Goal: Information Seeking & Learning: Learn about a topic

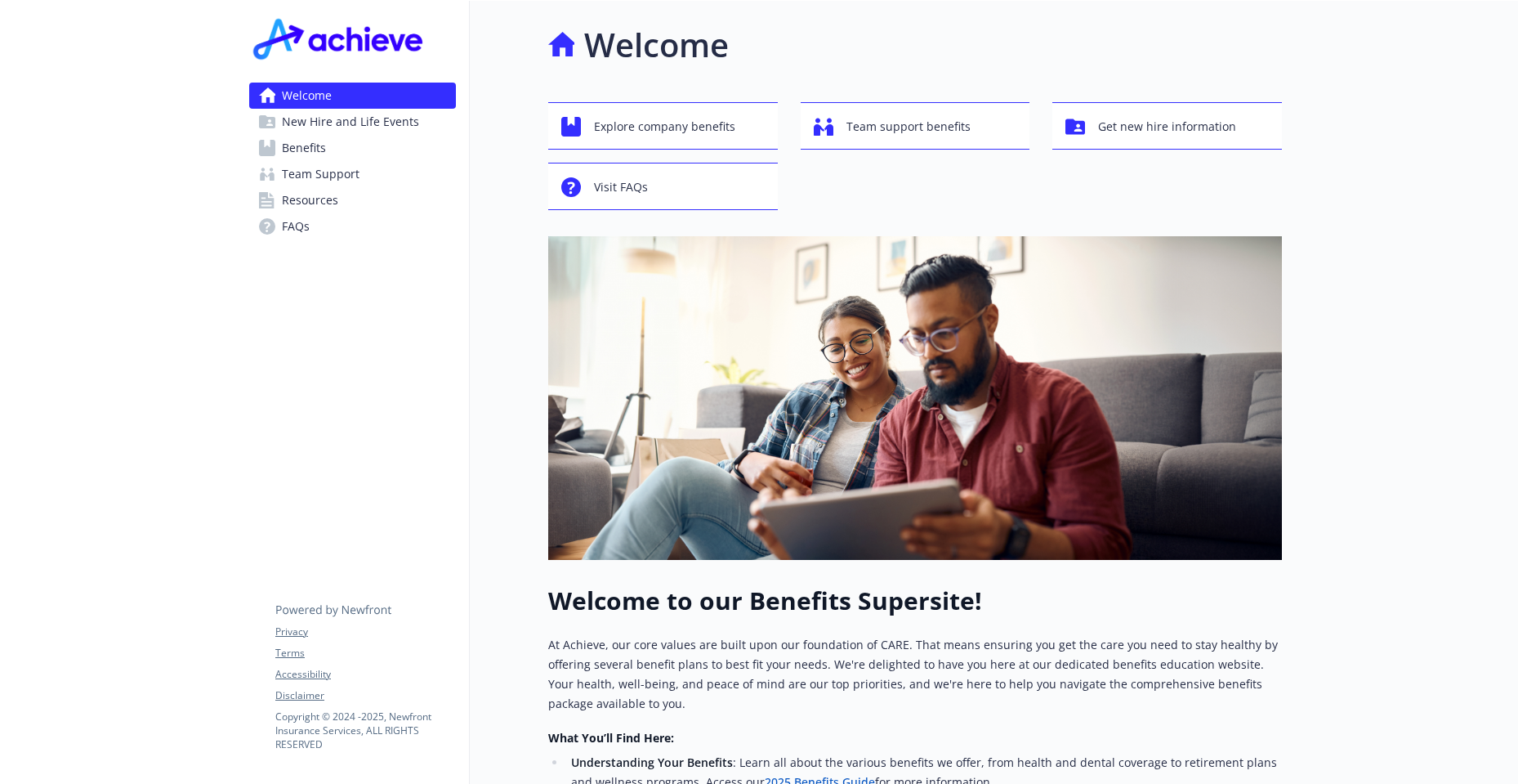
drag, startPoint x: 326, startPoint y: 153, endPoint x: 343, endPoint y: 156, distance: 17.3
click at [326, 153] on link "Benefits" at bounding box center [353, 148] width 207 height 26
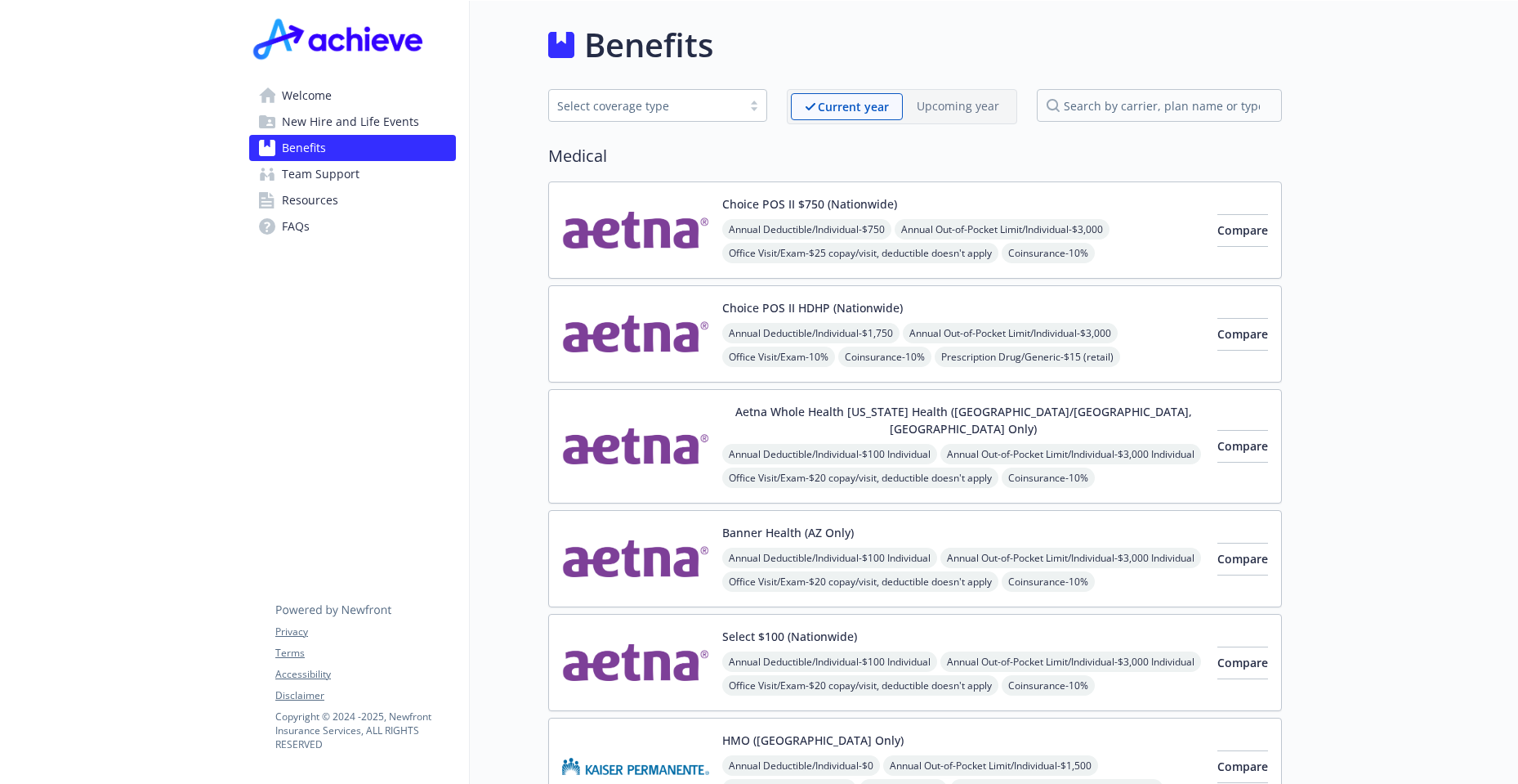
click at [634, 220] on img at bounding box center [635, 230] width 147 height 70
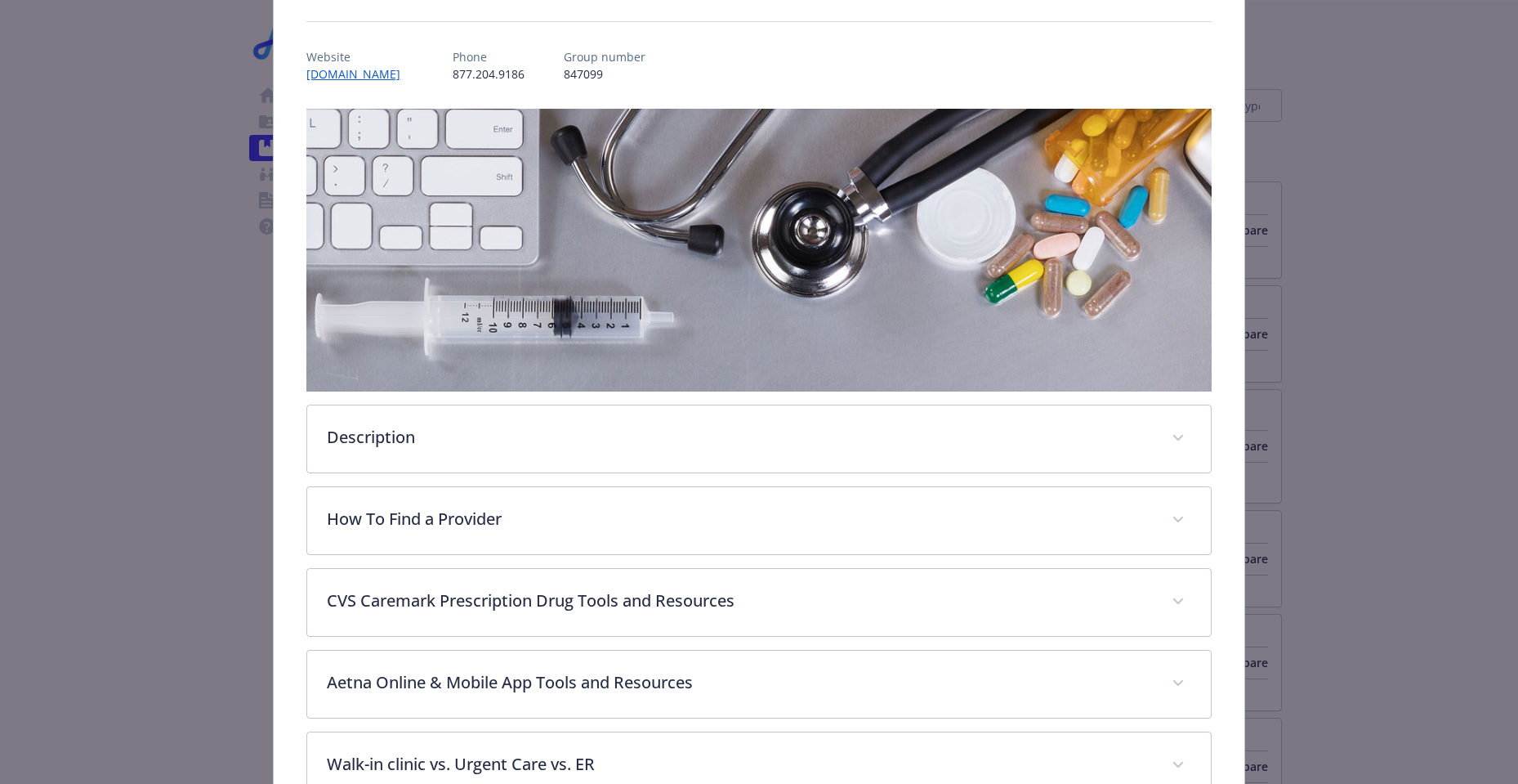
scroll to position [540, 0]
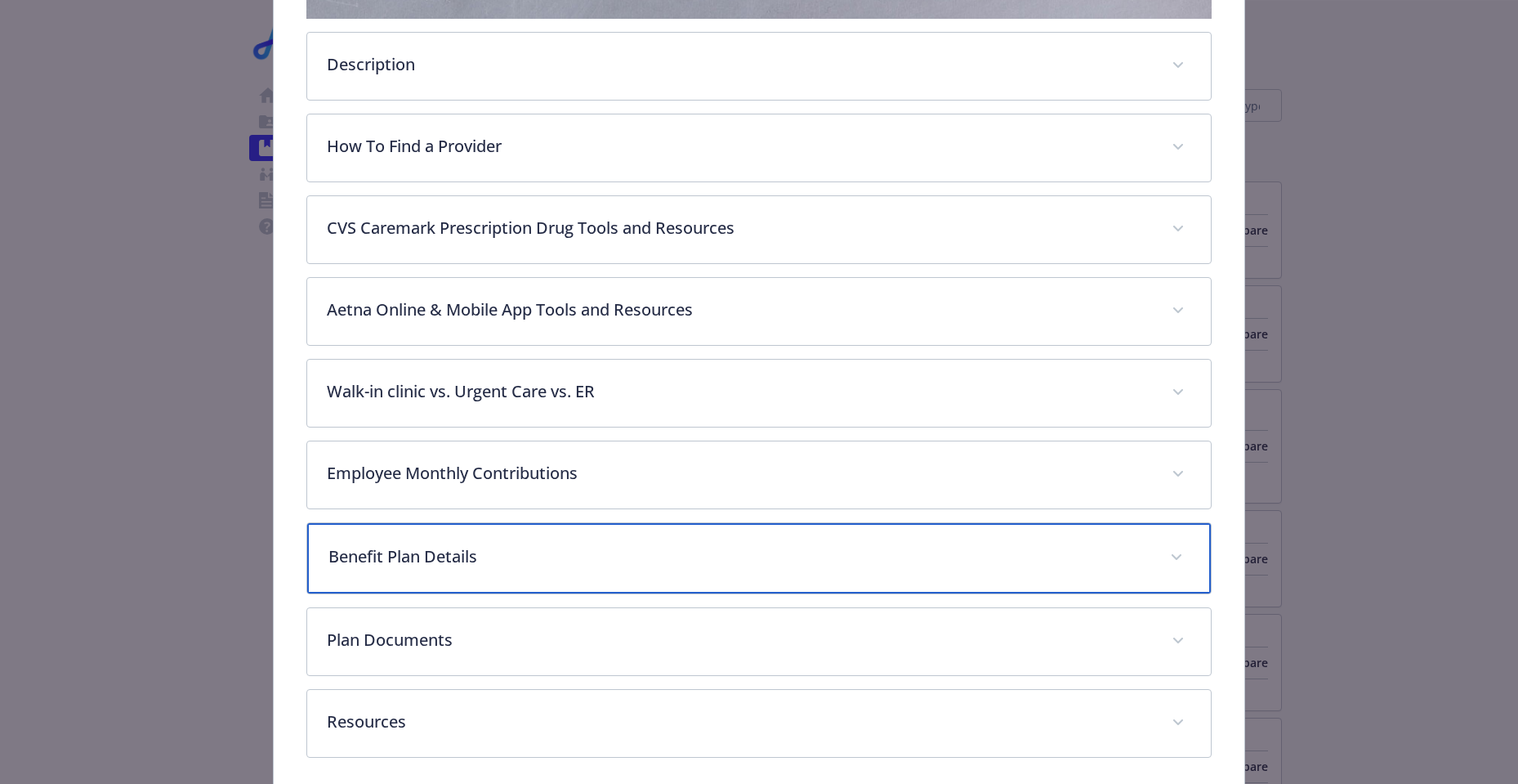
click at [1167, 549] on span "details for plan Medical - Choice POS II $750 (Nationwide) - Medical PPO" at bounding box center [1177, 558] width 26 height 26
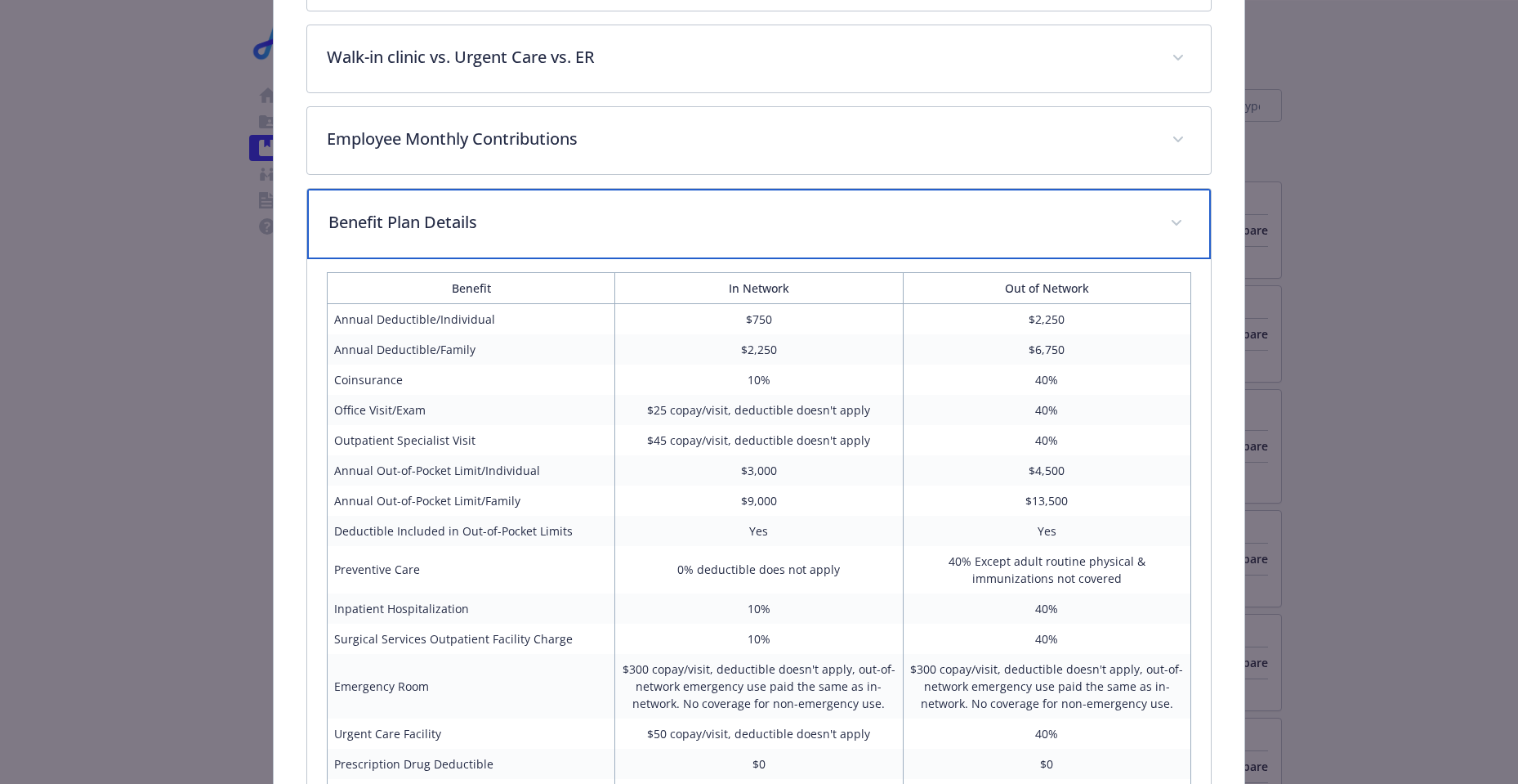
scroll to position [1029, 0]
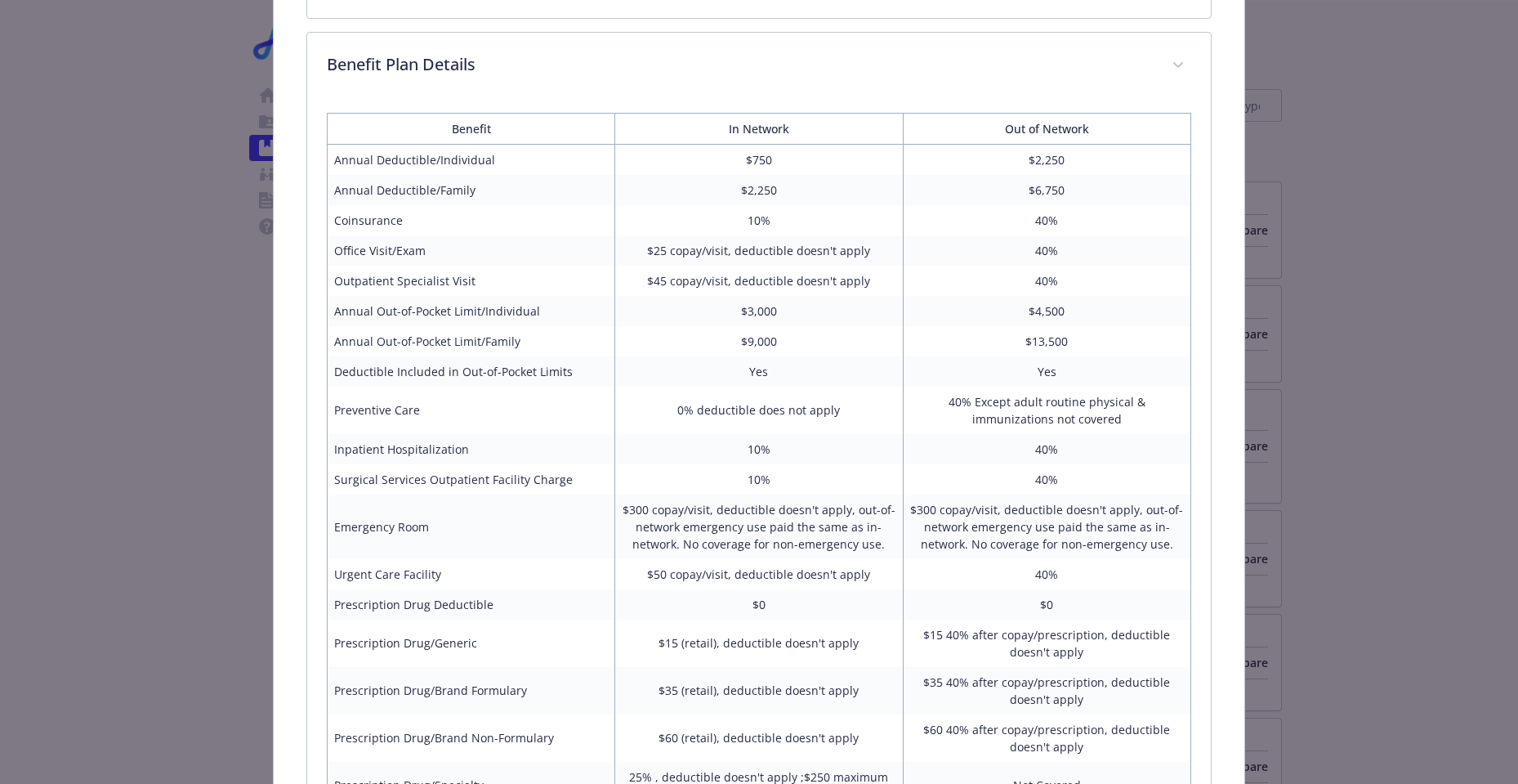
click at [466, 299] on td "Annual Out-of-Pocket Limit/Individual" at bounding box center [472, 311] width 288 height 30
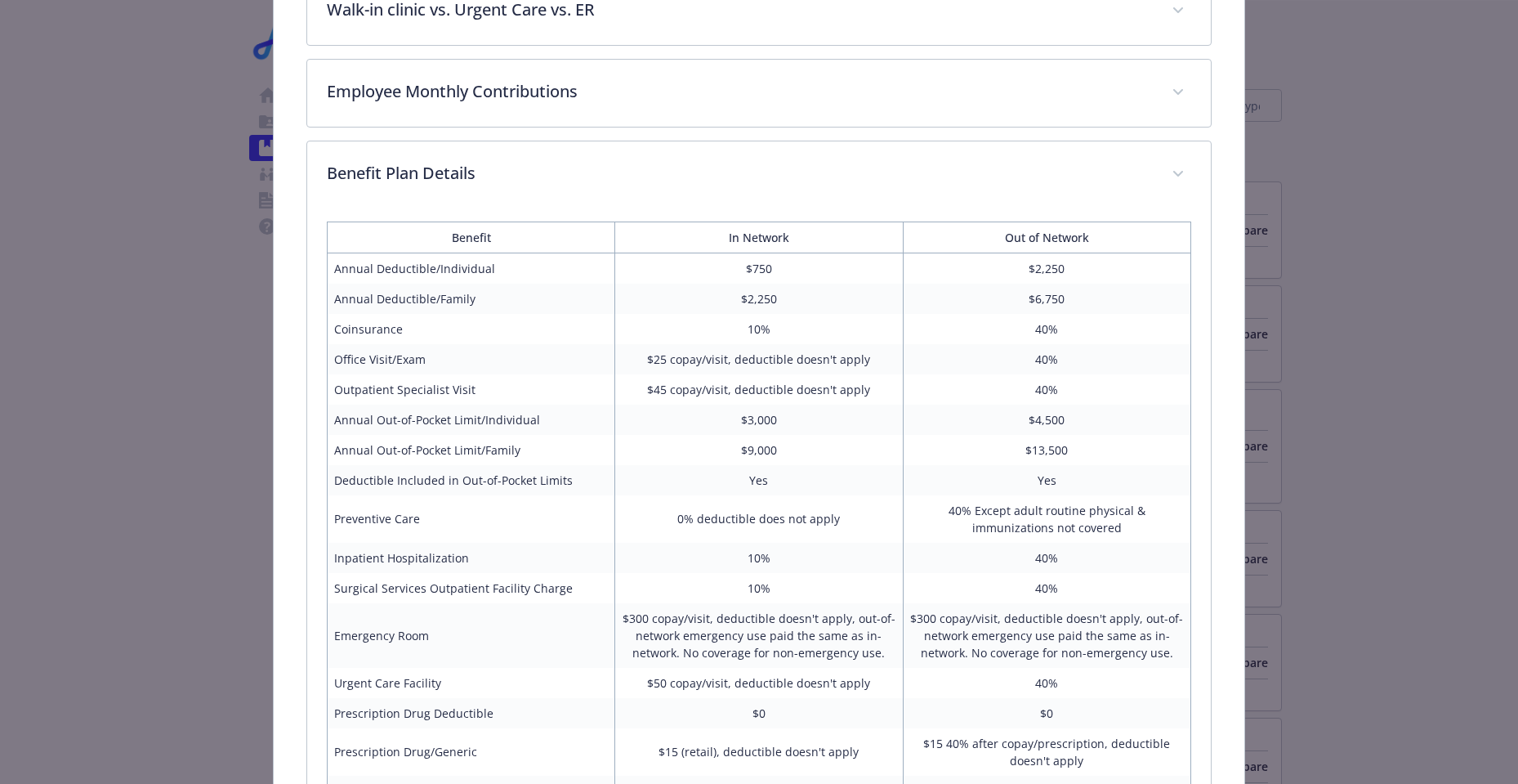
scroll to position [948, 0]
